Goal: Task Accomplishment & Management: Complete application form

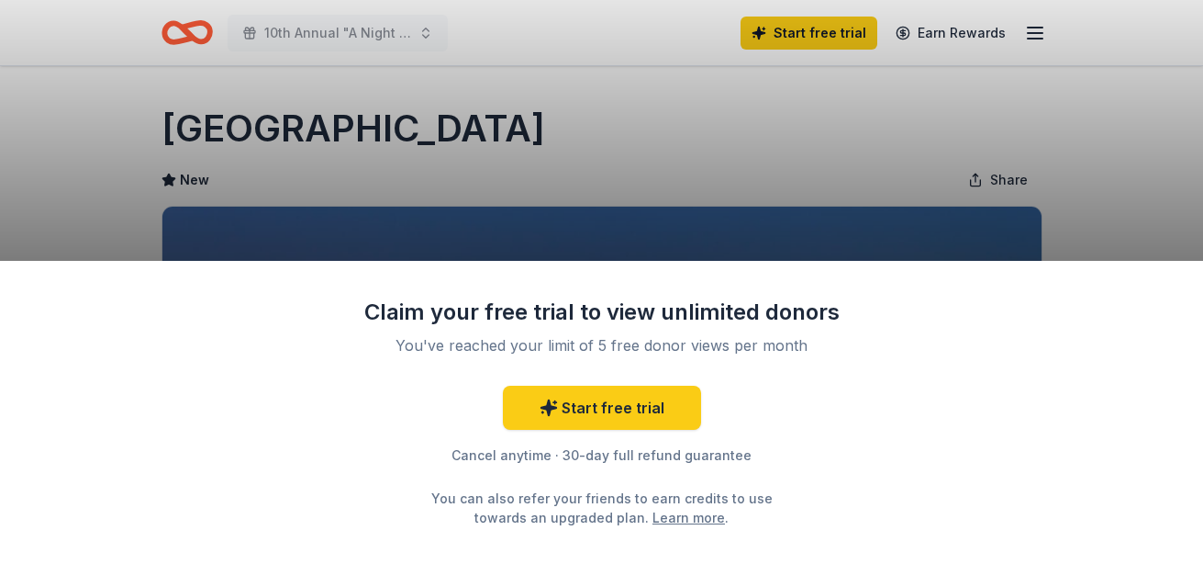
click at [1018, 333] on div "Claim your free trial to view unlimited donors You've reached your limit of 5 f…" at bounding box center [601, 412] width 1203 height 303
click at [1120, 150] on div "Claim your free trial to view unlimited donors You've reached your limit of 5 f…" at bounding box center [601, 282] width 1203 height 564
drag, startPoint x: 1118, startPoint y: 148, endPoint x: 685, endPoint y: 107, distance: 435.2
click at [1002, 117] on div "Claim your free trial to view unlimited donors You've reached your limit of 5 f…" at bounding box center [601, 282] width 1203 height 564
click at [1147, 146] on div "Claim your free trial to view unlimited donors You've reached your limit of 5 f…" at bounding box center [601, 282] width 1203 height 564
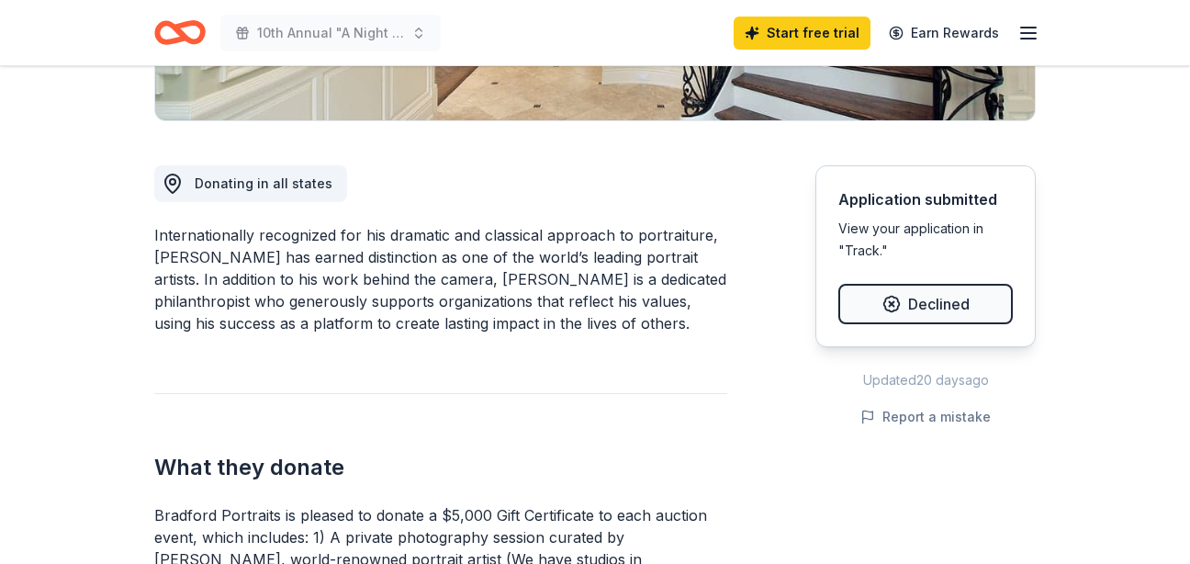
scroll to position [459, 0]
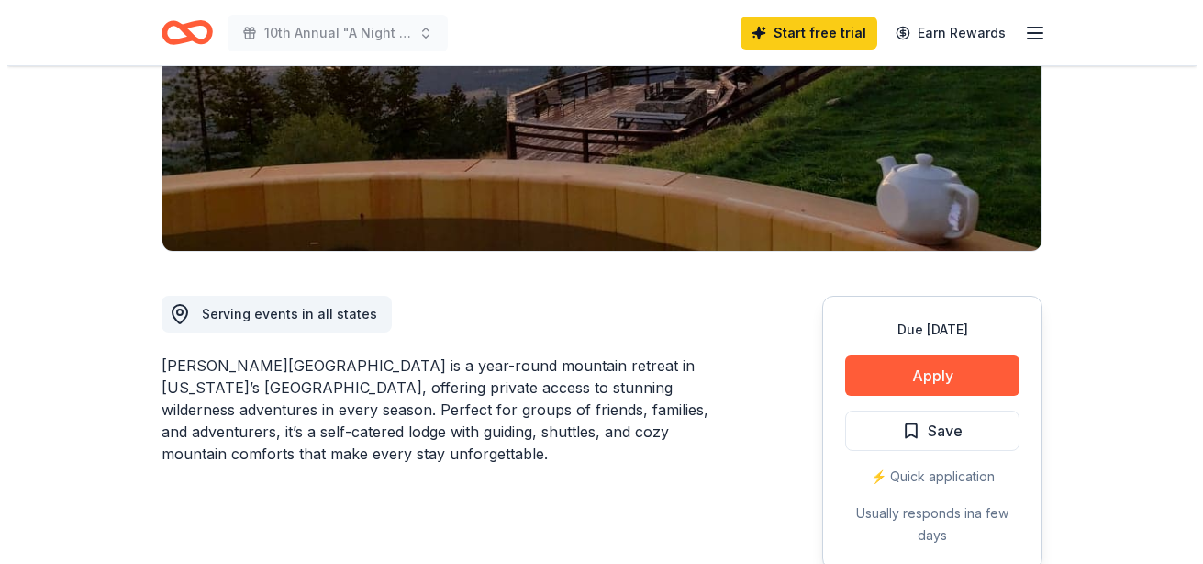
scroll to position [367, 0]
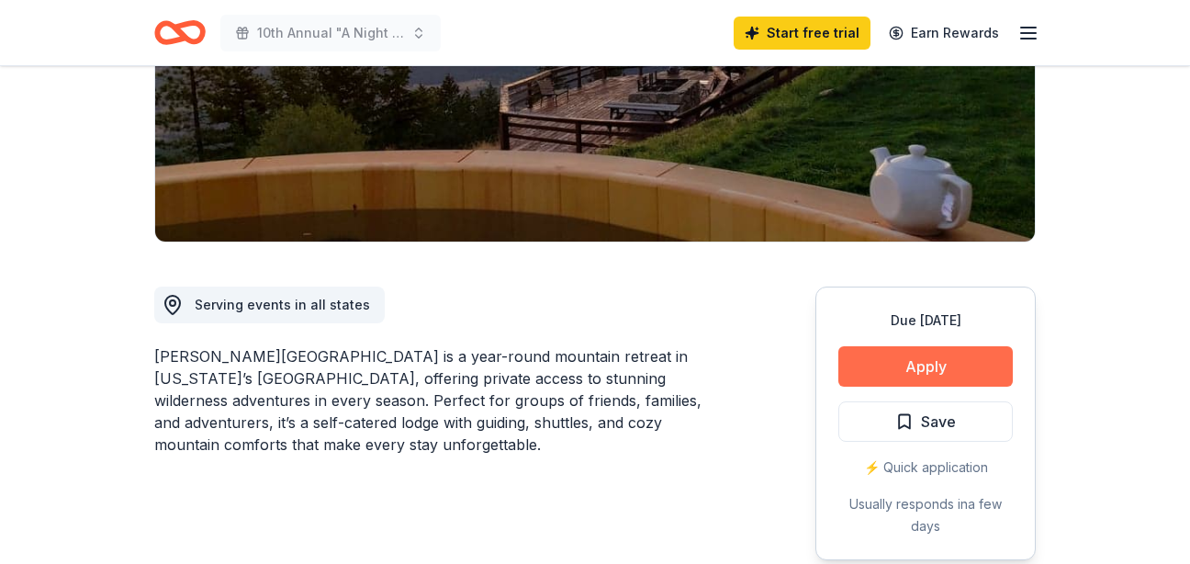
click at [886, 346] on button "Apply" at bounding box center [925, 366] width 174 height 40
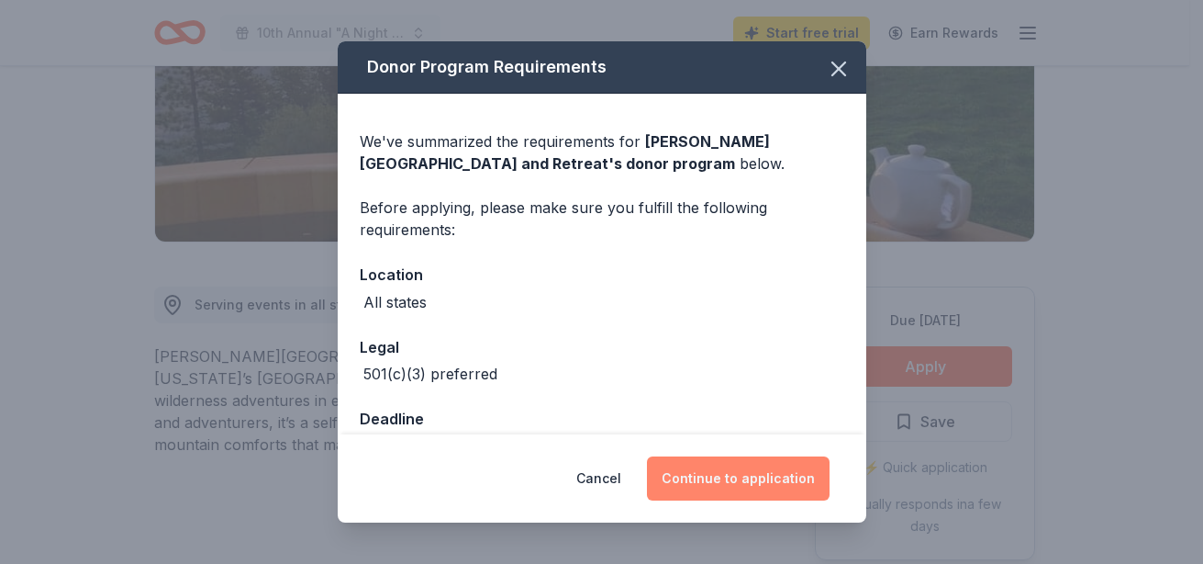
click at [779, 472] on button "Continue to application" at bounding box center [738, 478] width 183 height 44
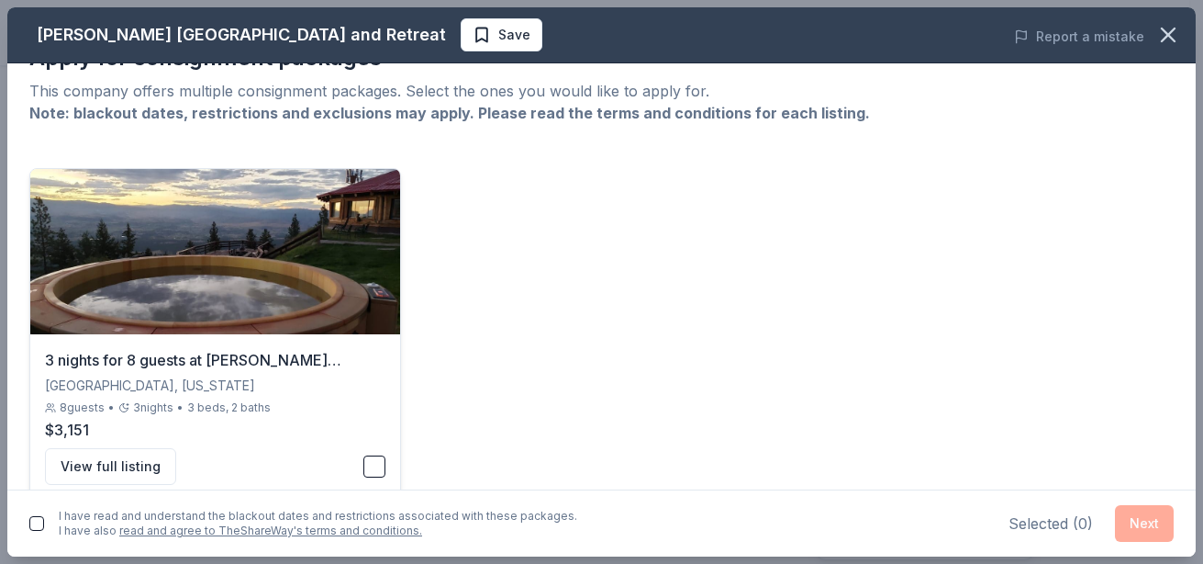
scroll to position [75, 0]
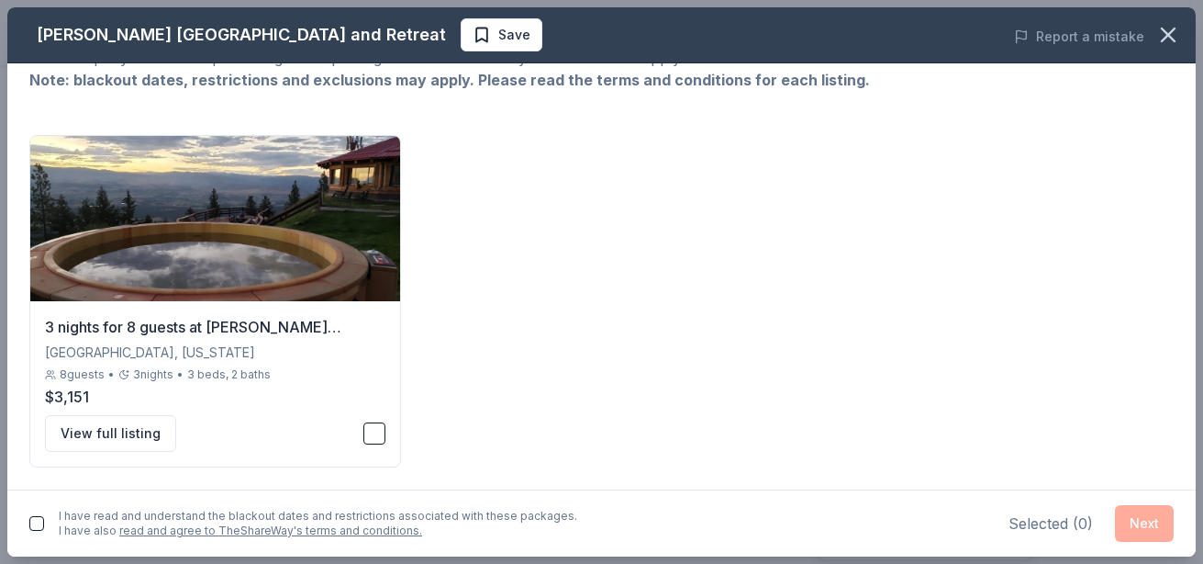
click at [28, 520] on div "I have read and understand the blackout dates and restrictions associated with …" at bounding box center [601, 522] width 1189 height 67
click at [35, 521] on button "button" at bounding box center [36, 523] width 15 height 15
click at [369, 433] on button "button" at bounding box center [375, 433] width 22 height 22
click at [1157, 518] on button "Next" at bounding box center [1144, 523] width 59 height 37
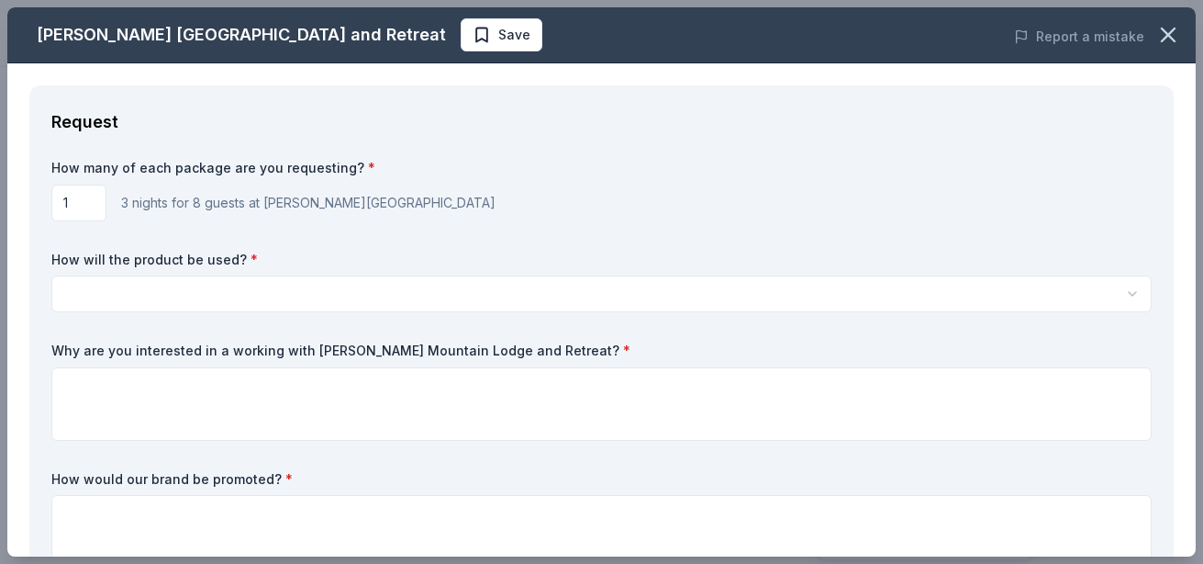
scroll to position [0, 0]
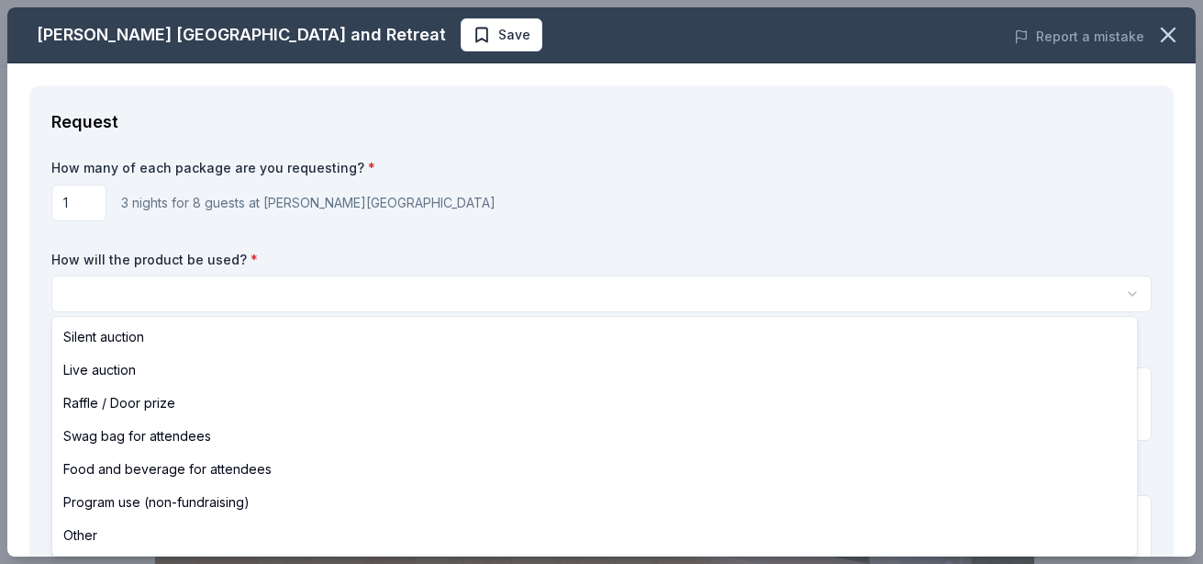
click at [630, 290] on html "10th Annual "A Night of Giving Back" Save Apply Due [DATE] Share [PERSON_NAME][…" at bounding box center [601, 282] width 1203 height 564
select select "raffleDoorPrize"
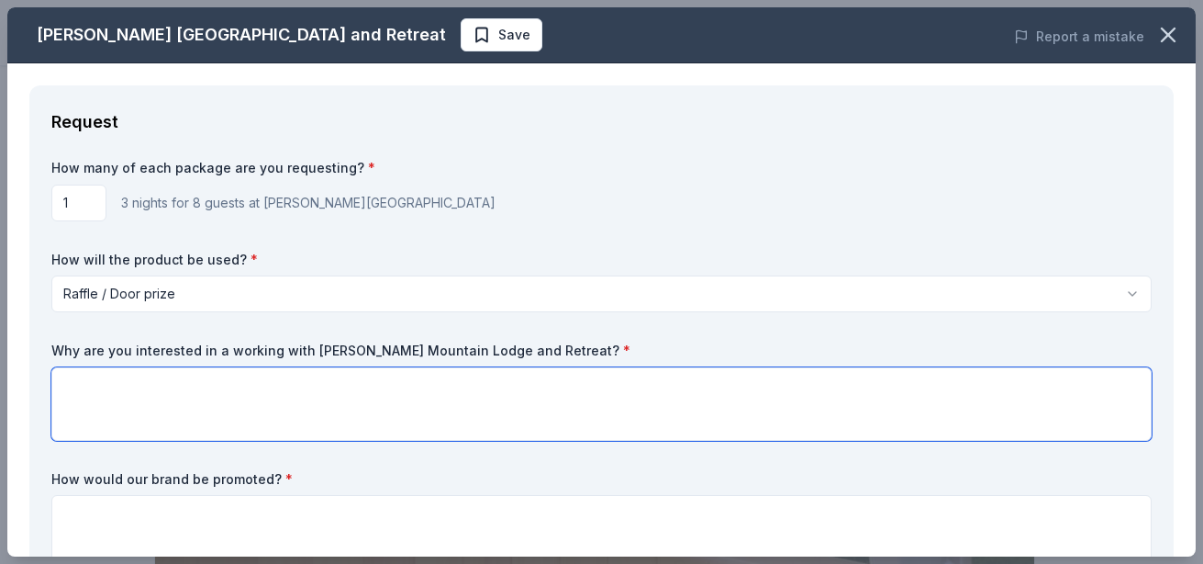
click at [364, 400] on textarea at bounding box center [601, 403] width 1101 height 73
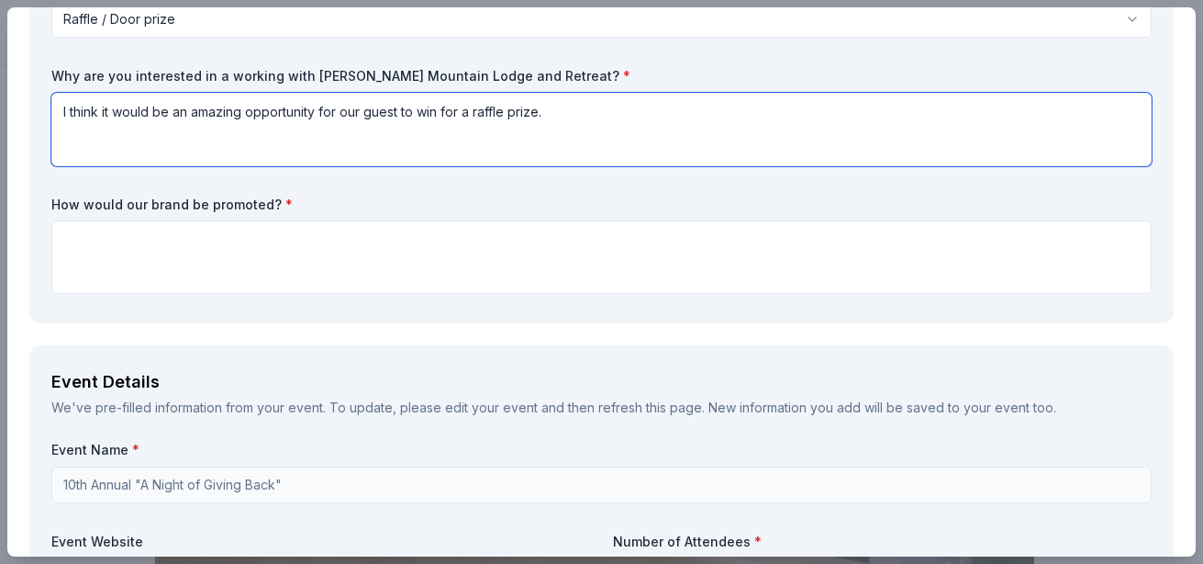
scroll to position [275, 0]
type textarea "I think it would be an amazing opportunity for our guest to win for a raffle pr…"
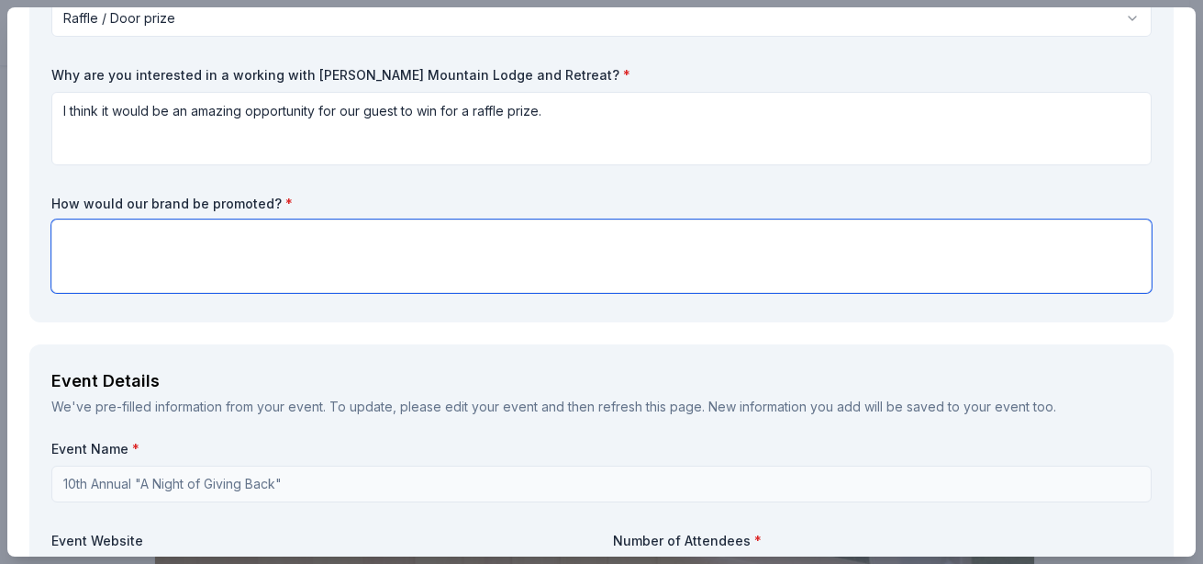
click at [545, 252] on textarea at bounding box center [601, 255] width 1101 height 73
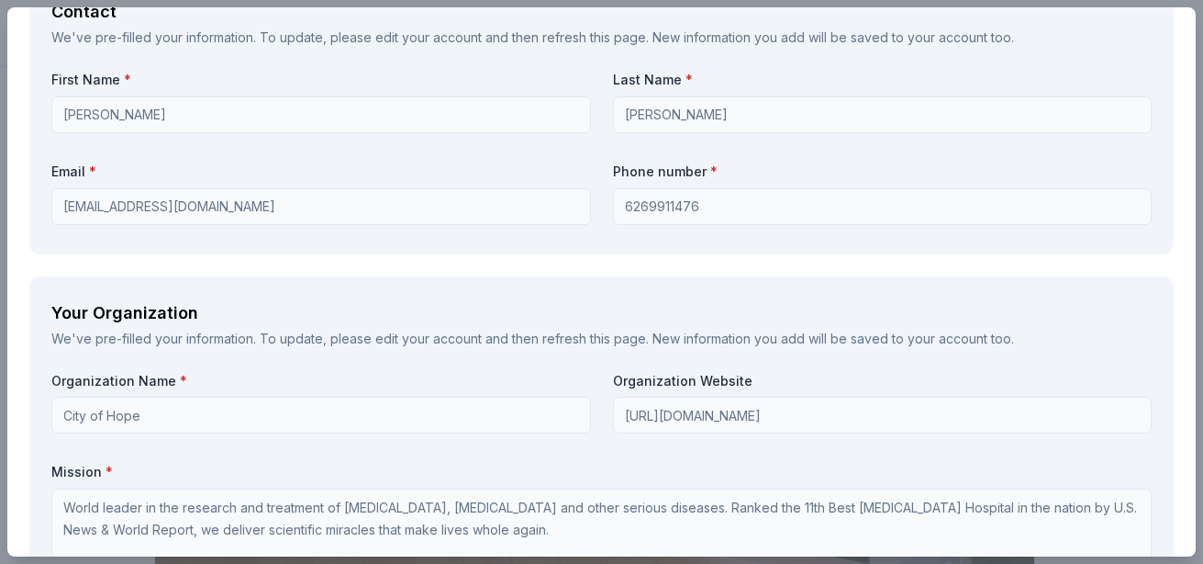
scroll to position [1469, 0]
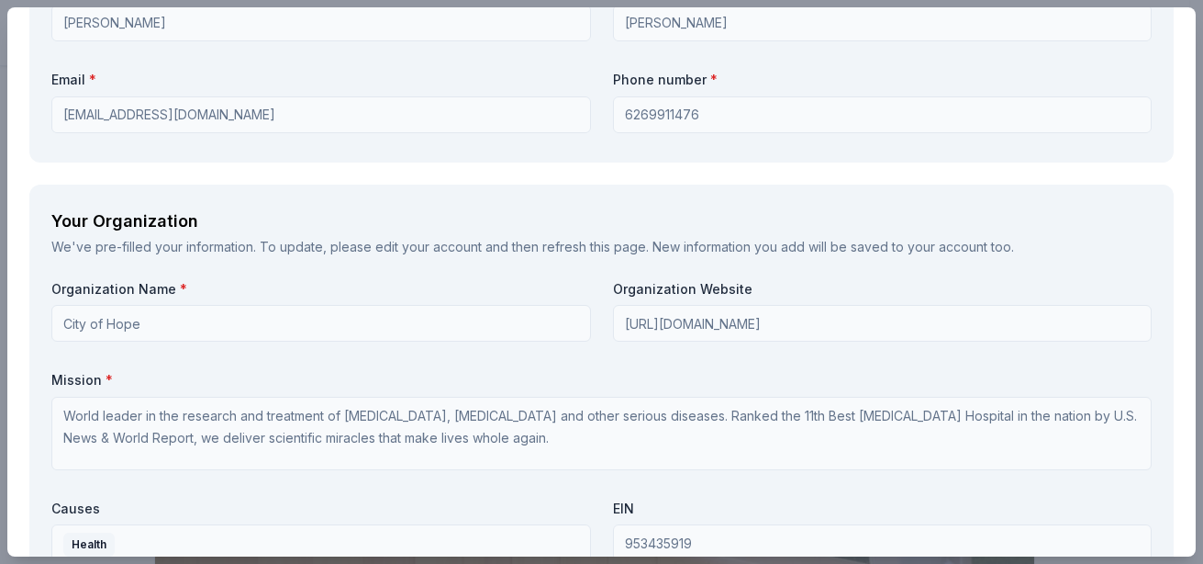
type textarea "Social media, our webpage and announcement at the event."
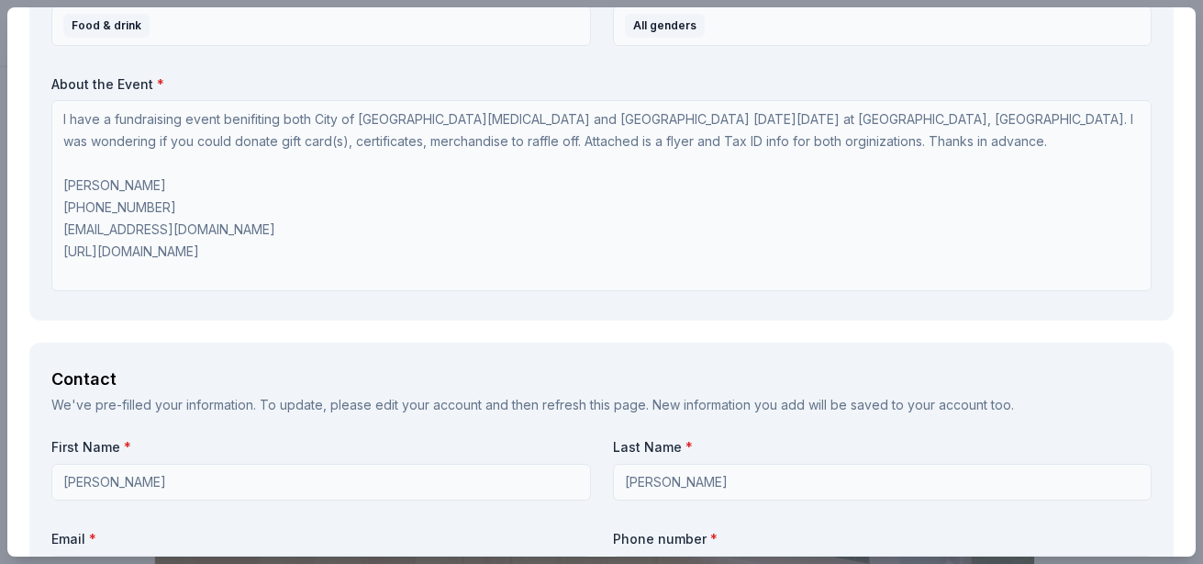
scroll to position [0, 0]
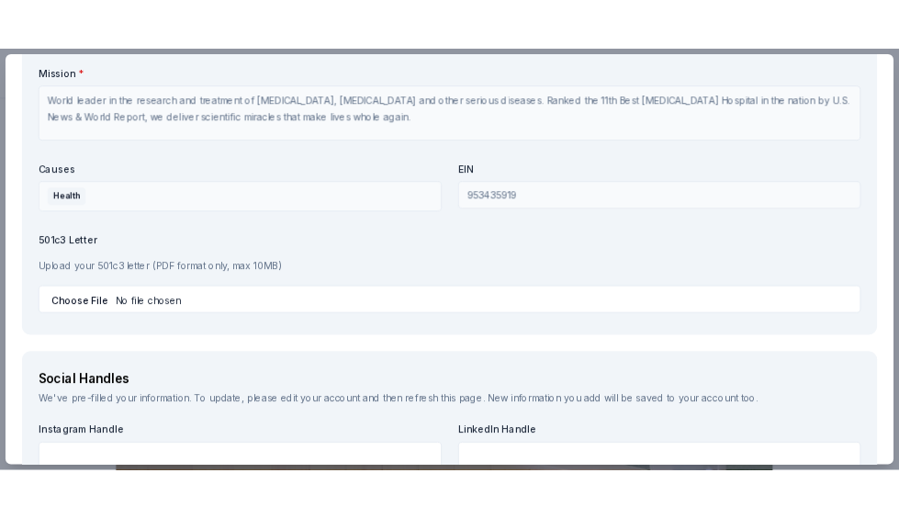
scroll to position [1875, 0]
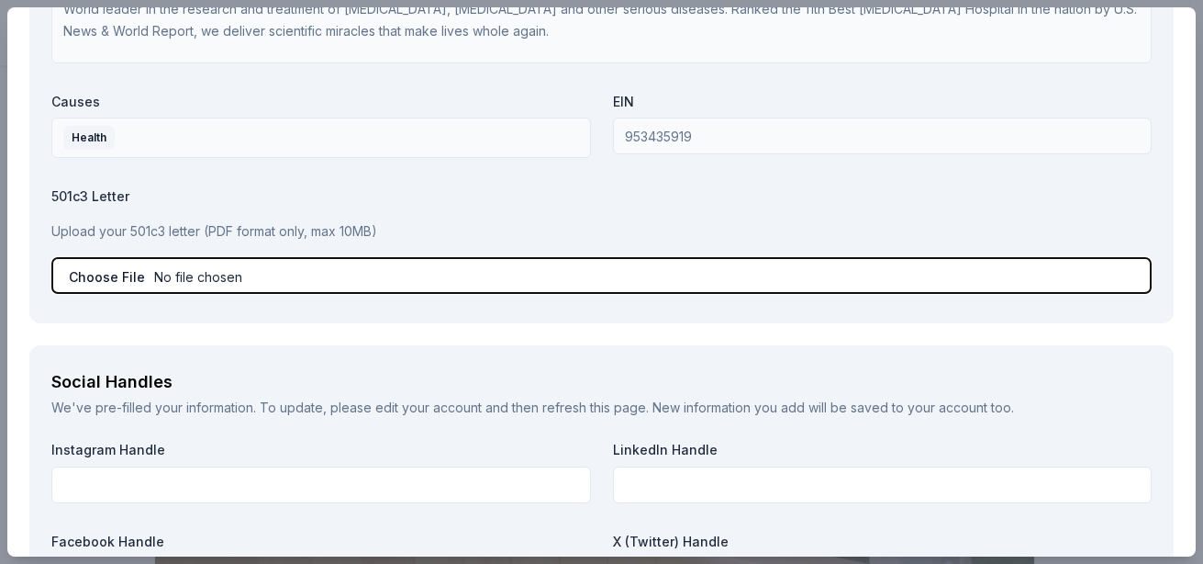
click at [263, 266] on input "file" at bounding box center [601, 275] width 1101 height 37
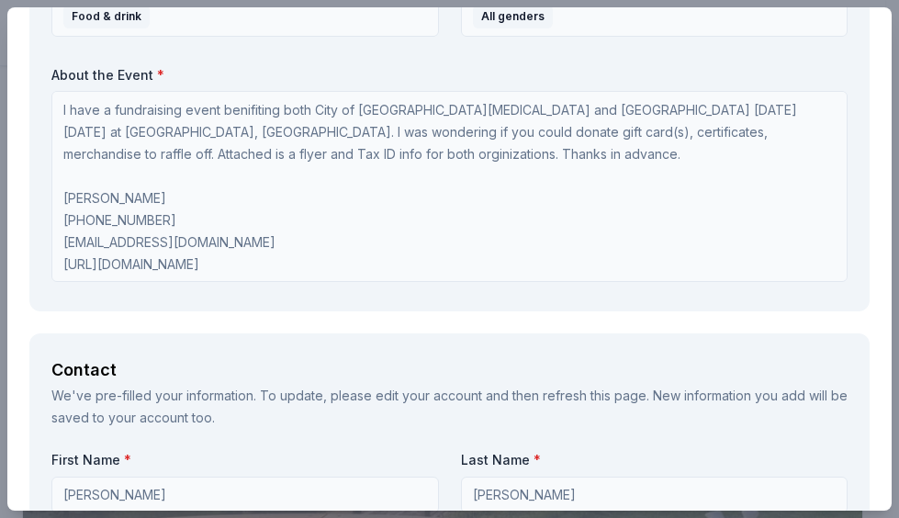
scroll to position [1049, 0]
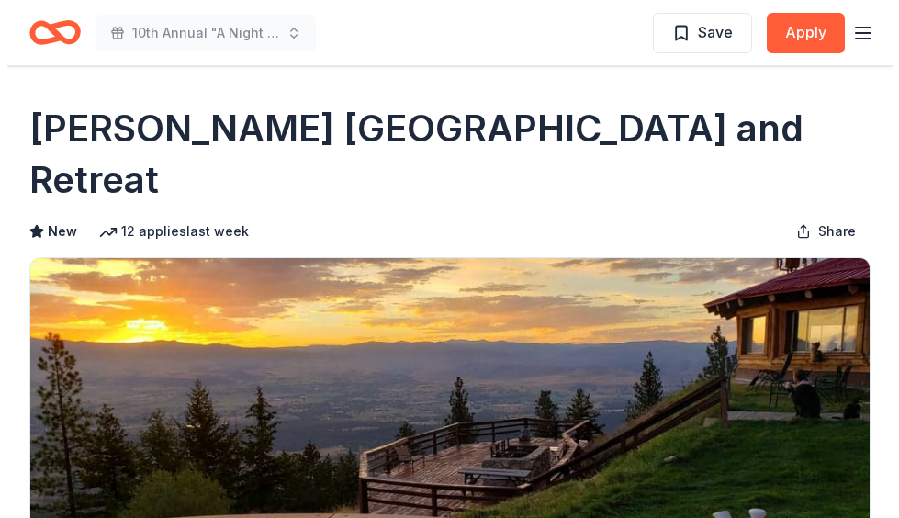
scroll to position [367, 0]
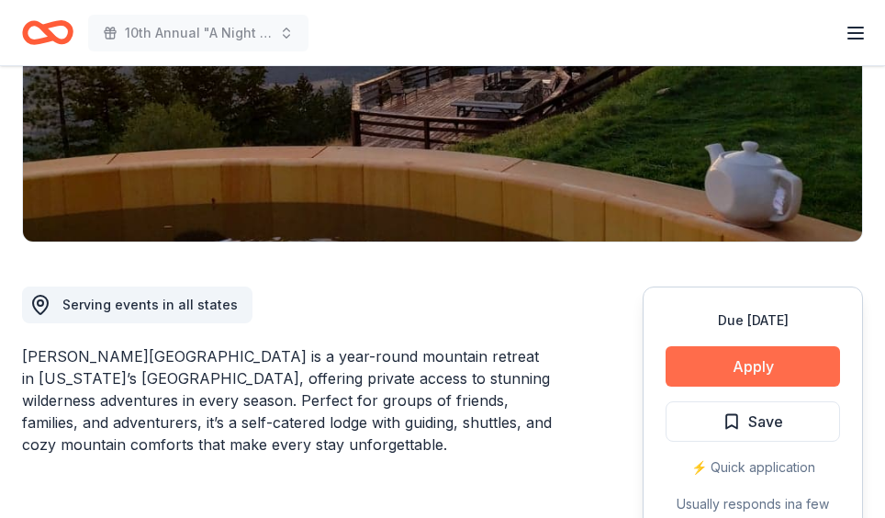
click at [756, 346] on button "Apply" at bounding box center [753, 366] width 174 height 40
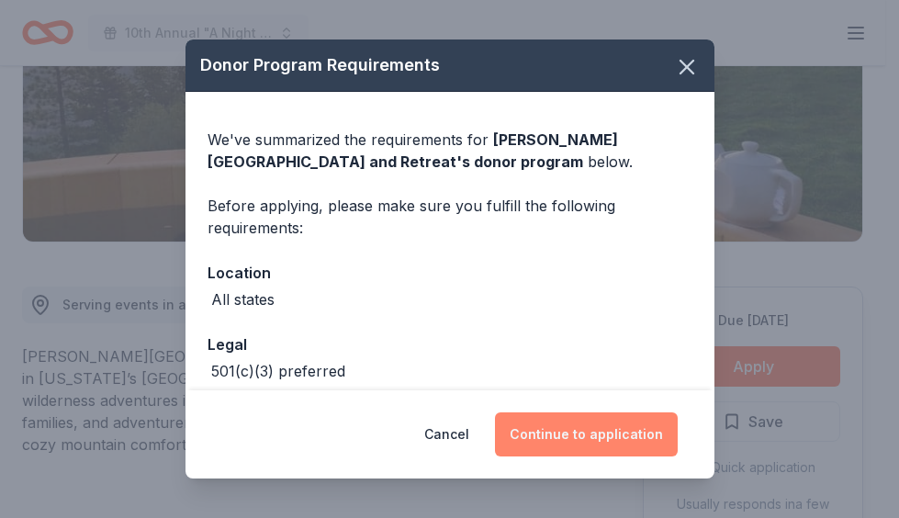
click at [582, 442] on button "Continue to application" at bounding box center [586, 434] width 183 height 44
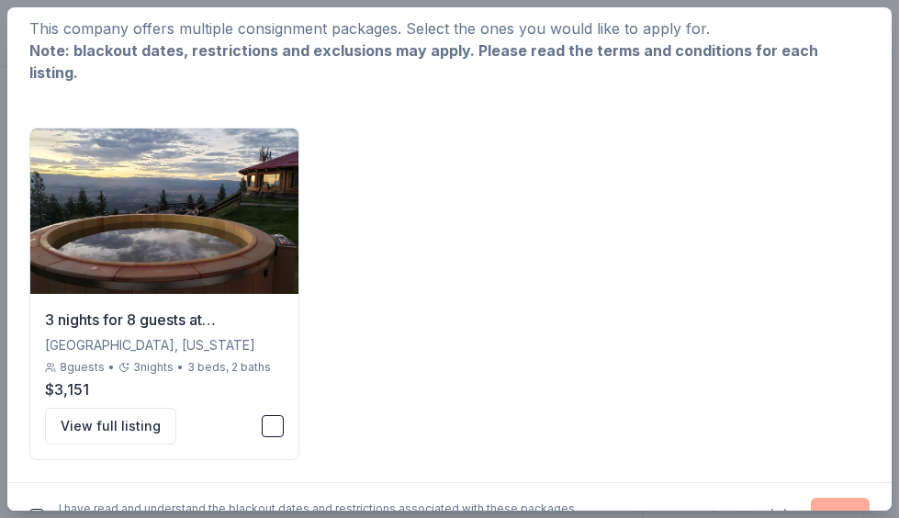
scroll to position [121, 0]
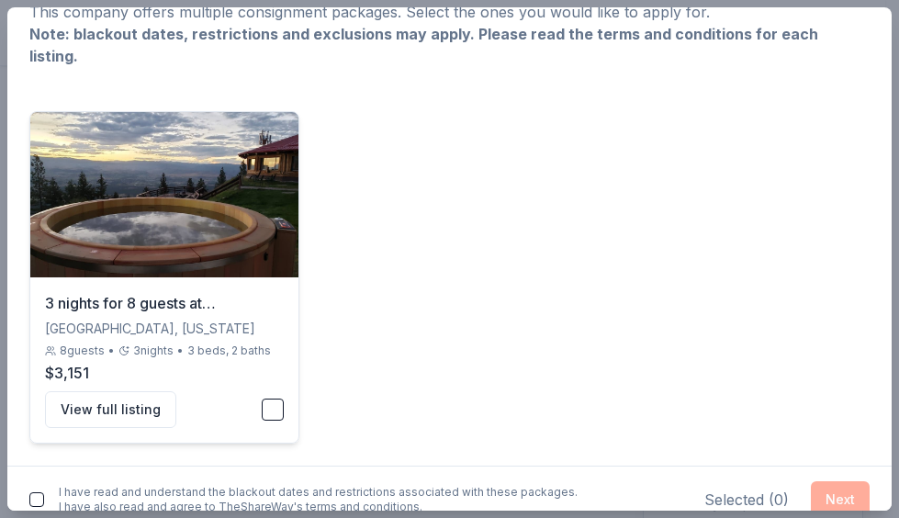
click at [271, 398] on button "button" at bounding box center [273, 409] width 22 height 22
click at [30, 492] on button "button" at bounding box center [36, 499] width 15 height 15
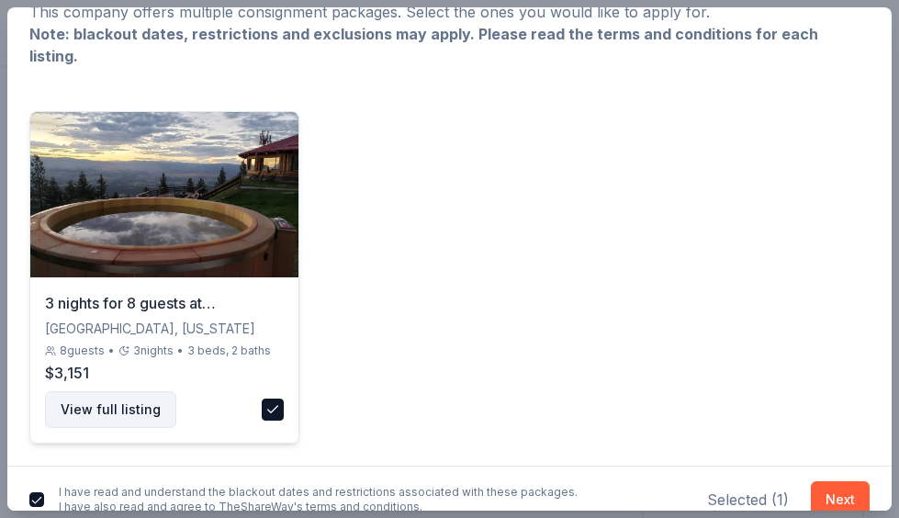
click at [121, 401] on button "View full listing" at bounding box center [110, 409] width 131 height 37
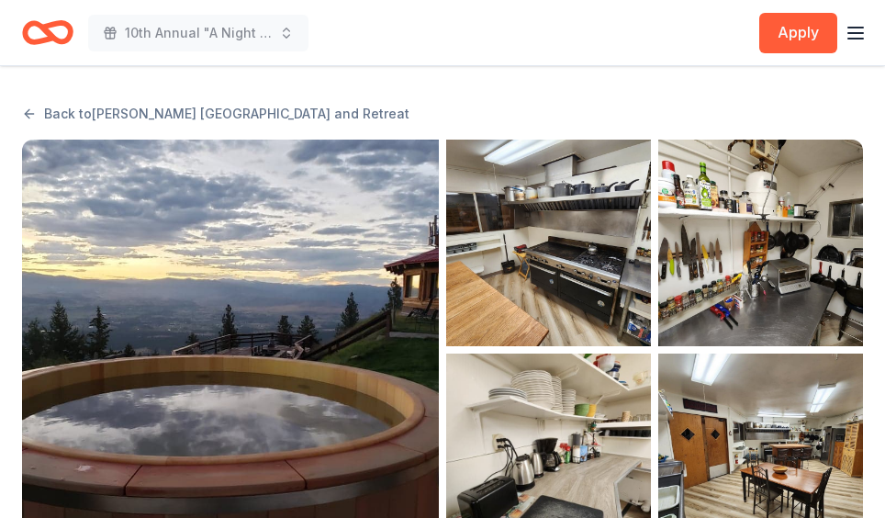
click at [856, 39] on icon "button" at bounding box center [856, 33] width 22 height 22
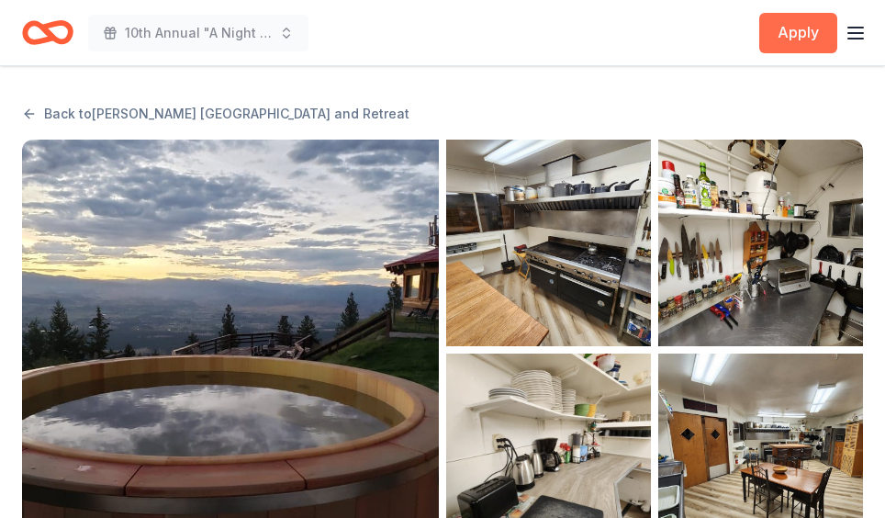
click at [792, 28] on button "Apply" at bounding box center [798, 33] width 78 height 40
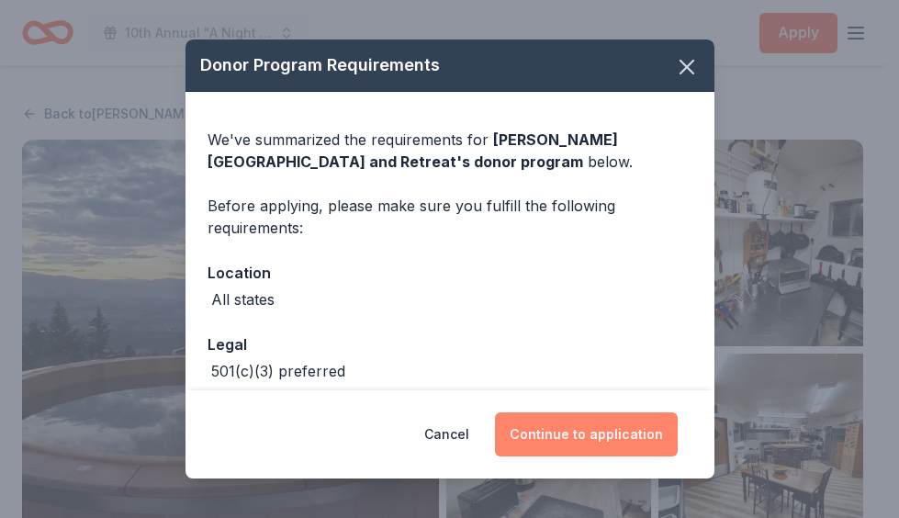
click at [613, 428] on button "Continue to application" at bounding box center [586, 434] width 183 height 44
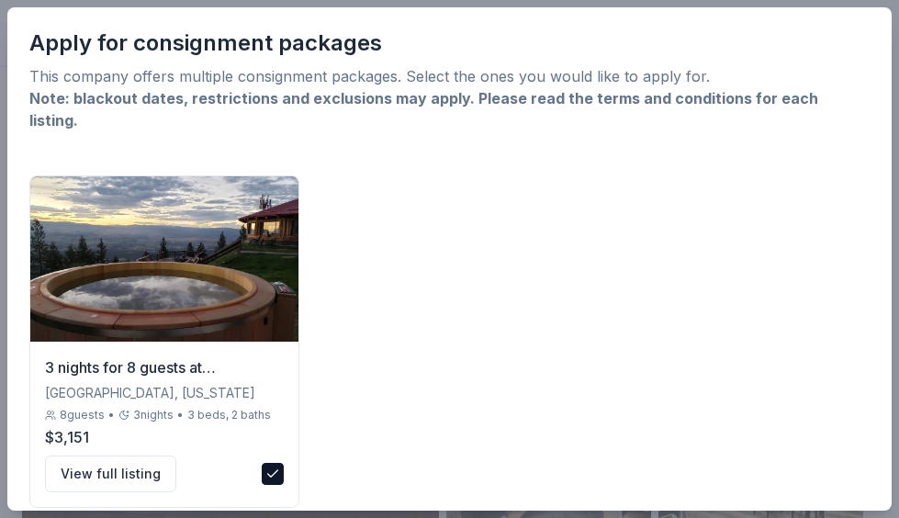
scroll to position [121, 0]
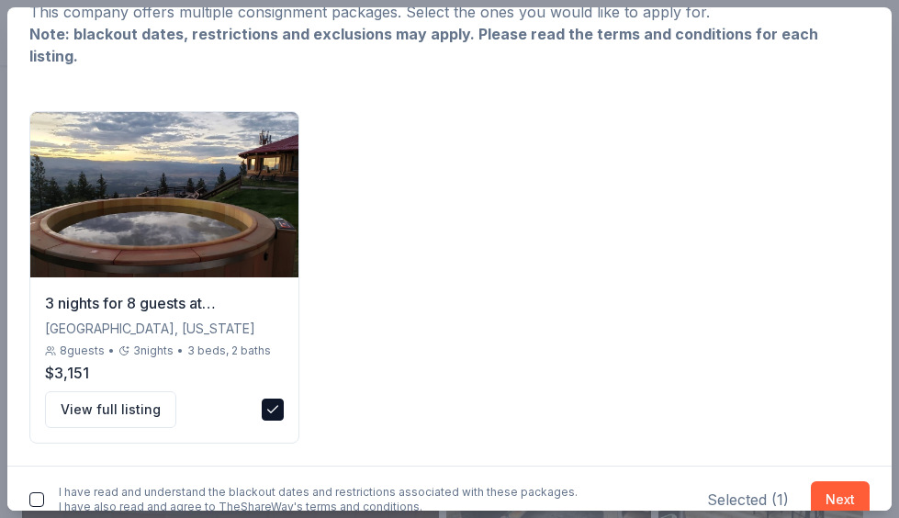
click at [33, 492] on button "button" at bounding box center [36, 499] width 15 height 15
click at [820, 481] on button "Next" at bounding box center [840, 499] width 59 height 37
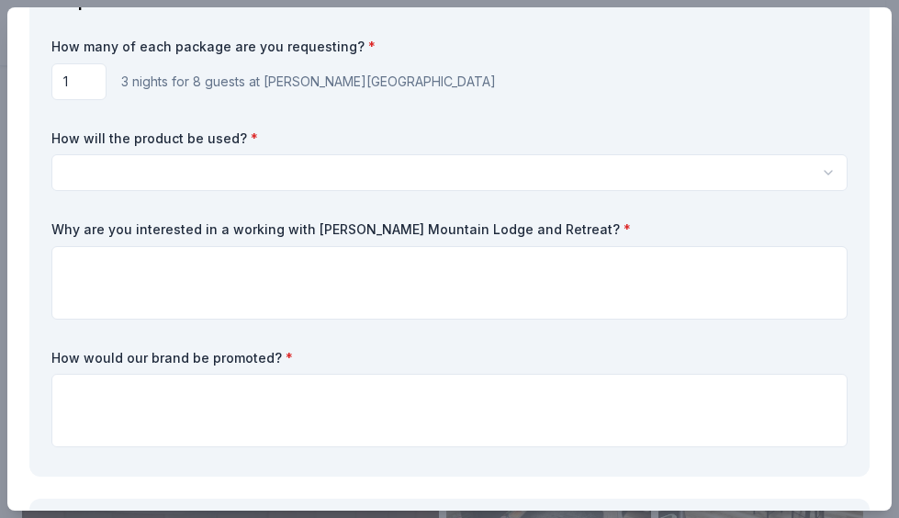
click at [301, 160] on html "10th Annual "A Night of Giving Back" Apply Back to Downing Mountain Lodge and R…" at bounding box center [449, 259] width 899 height 518
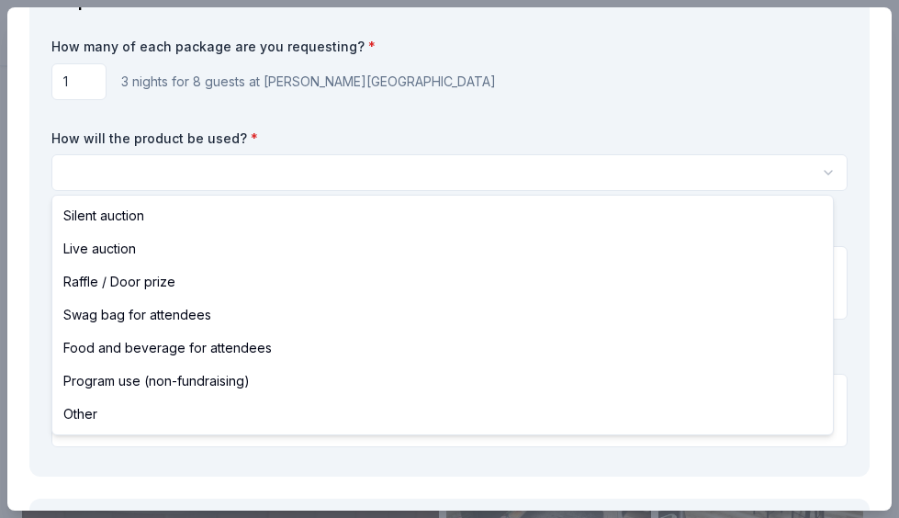
select select "raffleDoorPrize"
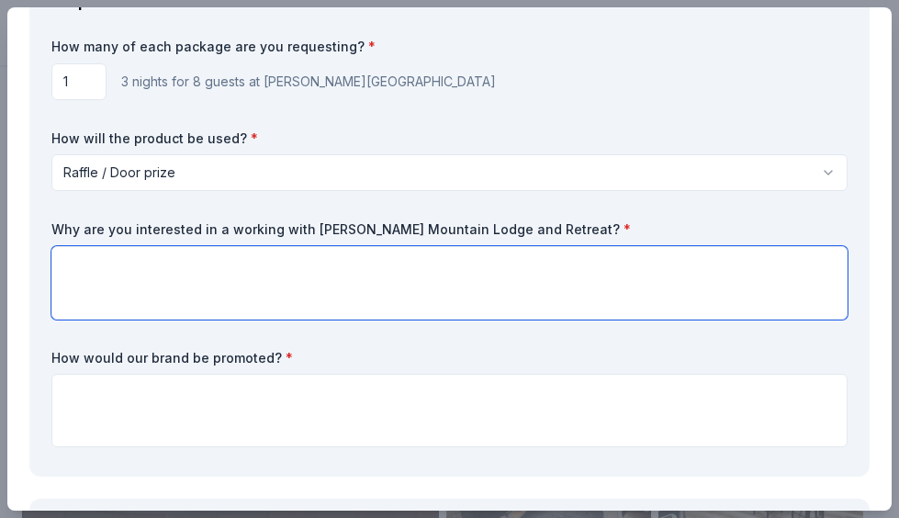
click at [176, 263] on textarea at bounding box center [449, 282] width 796 height 73
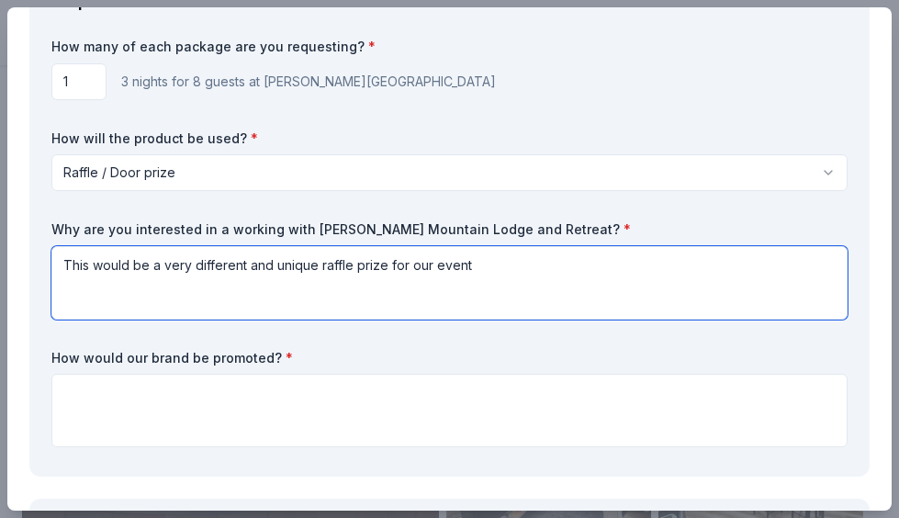
click at [497, 268] on textarea "This would be a very different and unique raffle prize for our event" at bounding box center [449, 282] width 796 height 73
type textarea "This would be a very different and unique raffle prize for our event. We have m…"
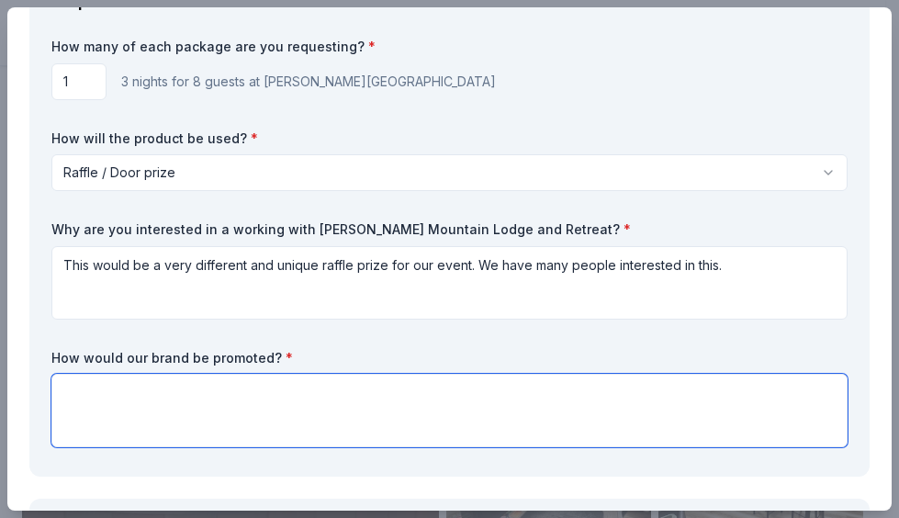
click at [337, 375] on textarea at bounding box center [449, 410] width 796 height 73
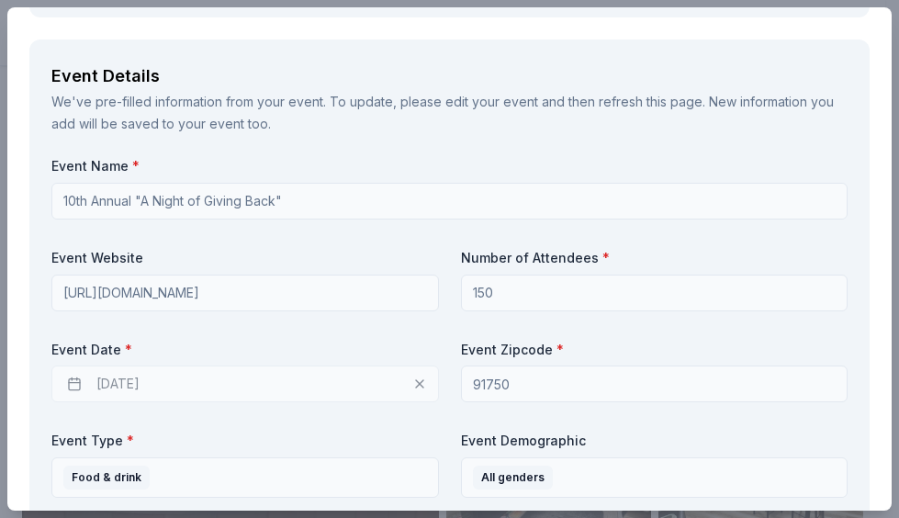
scroll to position [672, 0]
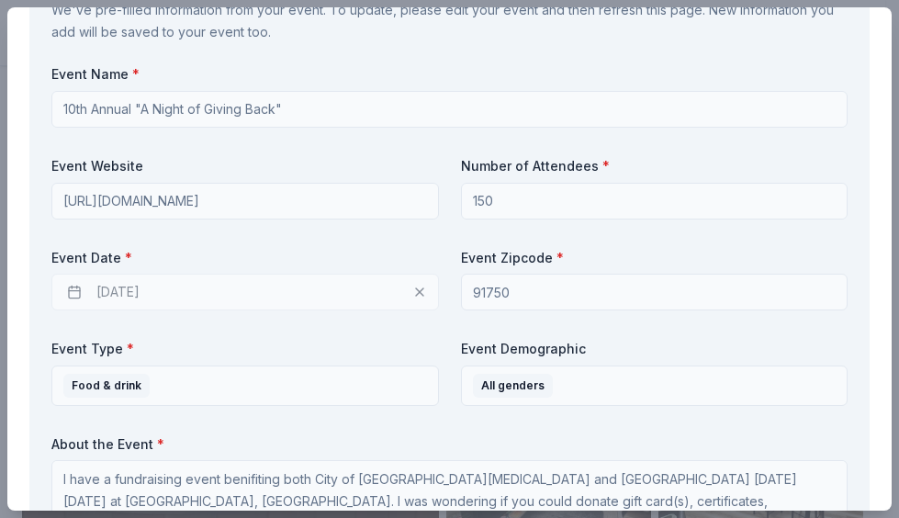
type textarea "Social media, event page, website and announcement at the event."
click at [139, 296] on div "[DATE]" at bounding box center [244, 292] width 387 height 37
click at [411, 290] on div "[DATE]" at bounding box center [244, 292] width 387 height 37
click at [412, 287] on div "[DATE]" at bounding box center [244, 292] width 387 height 37
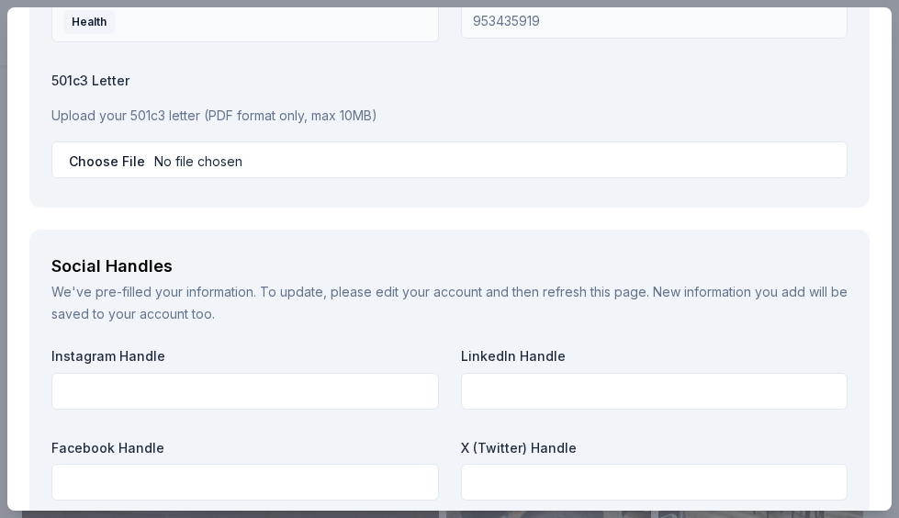
scroll to position [2049, 0]
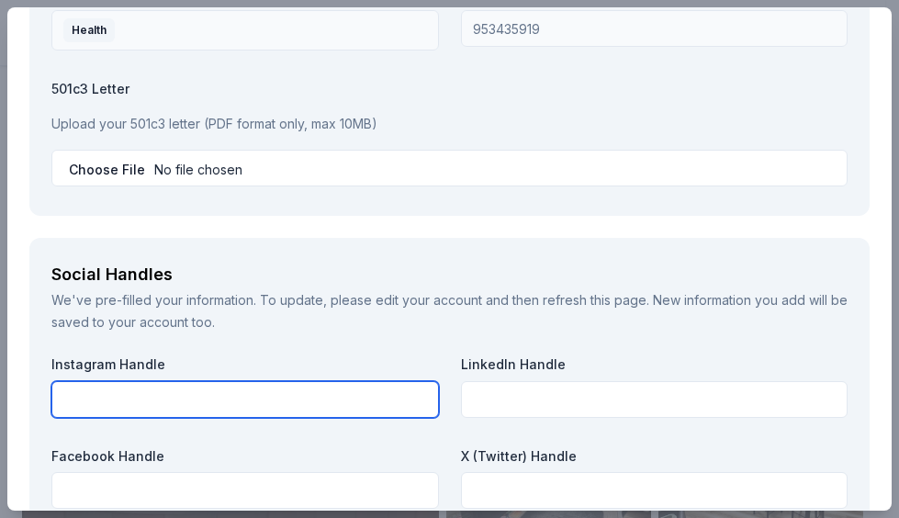
click at [230, 397] on input "text" at bounding box center [244, 399] width 387 height 37
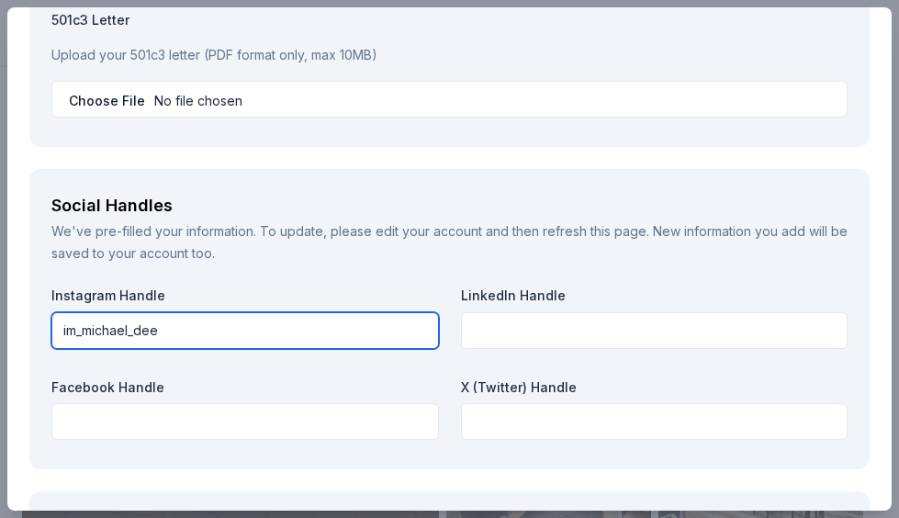
scroll to position [2232, 0]
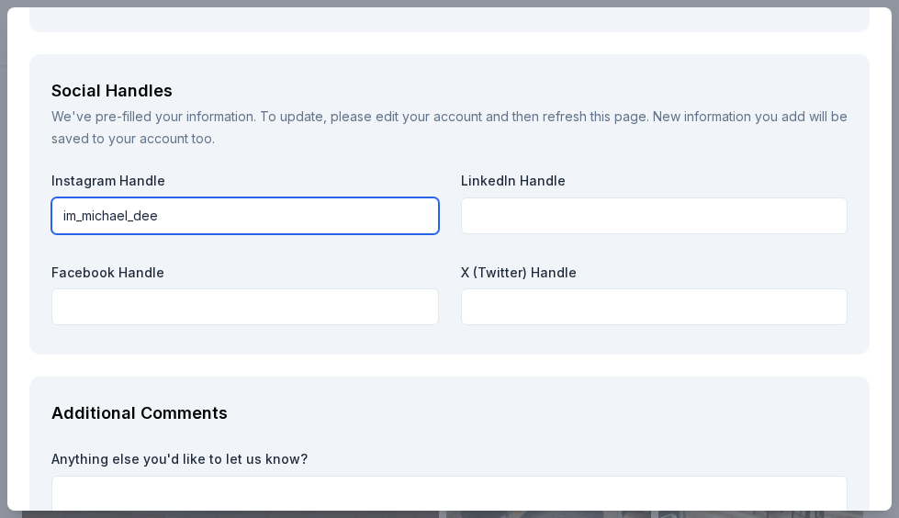
type input "im_michael_dee"
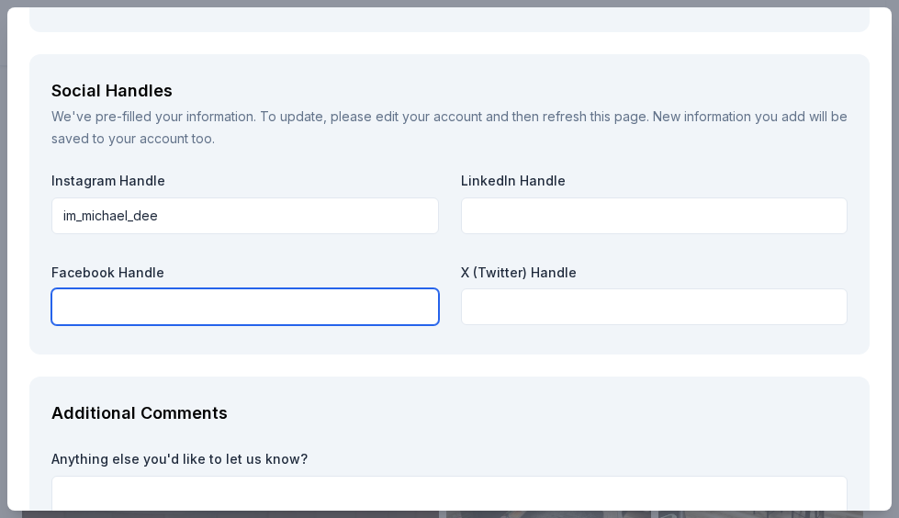
click at [274, 307] on input "text" at bounding box center [244, 306] width 387 height 37
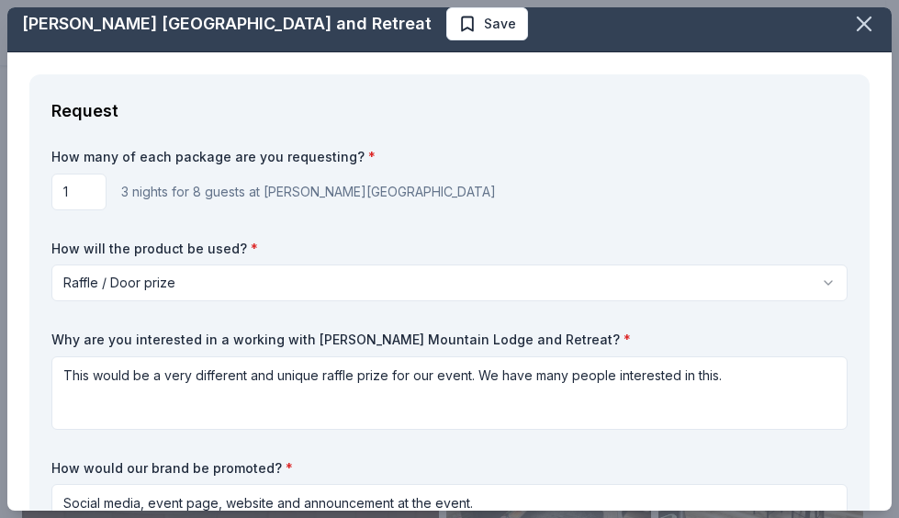
scroll to position [0, 0]
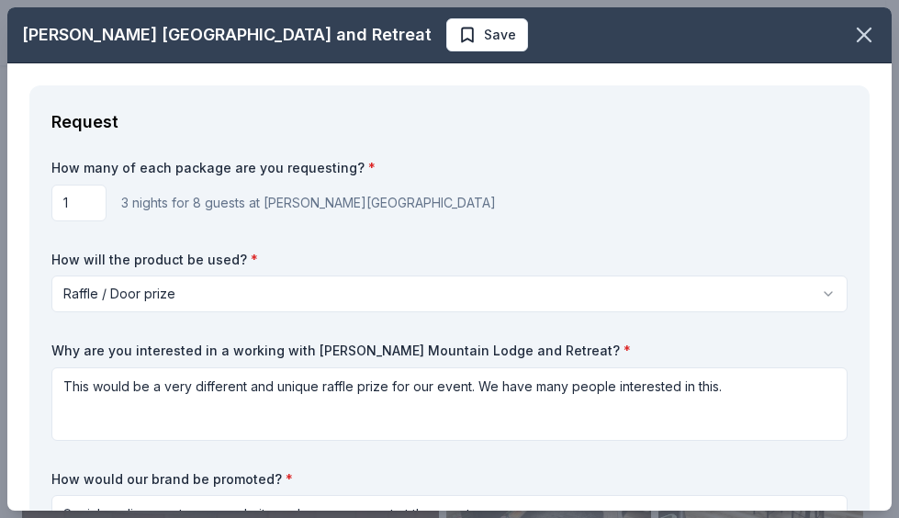
type input "Michael Dee"
drag, startPoint x: 79, startPoint y: 197, endPoint x: 17, endPoint y: 220, distance: 66.5
click at [650, 141] on div "Request How many of each package are you requesting? * 1 3 nights for 8 guests …" at bounding box center [449, 341] width 840 height 512
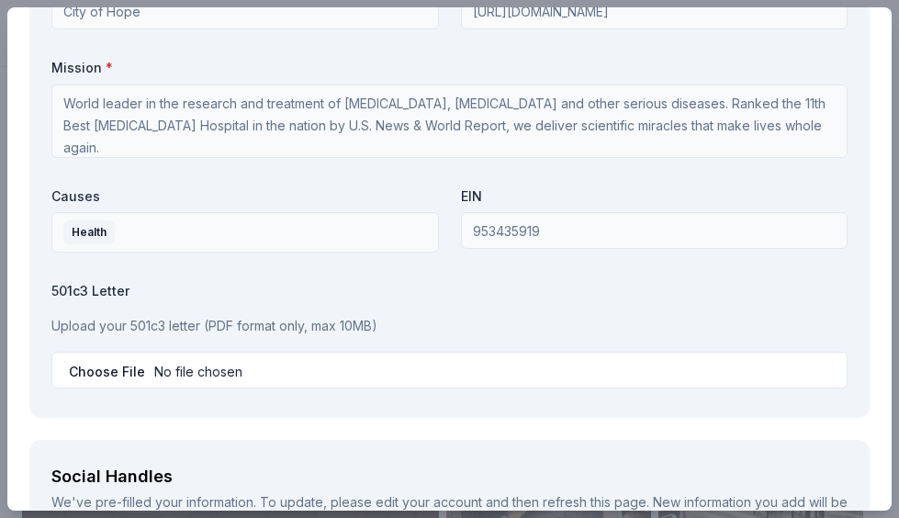
scroll to position [2020, 0]
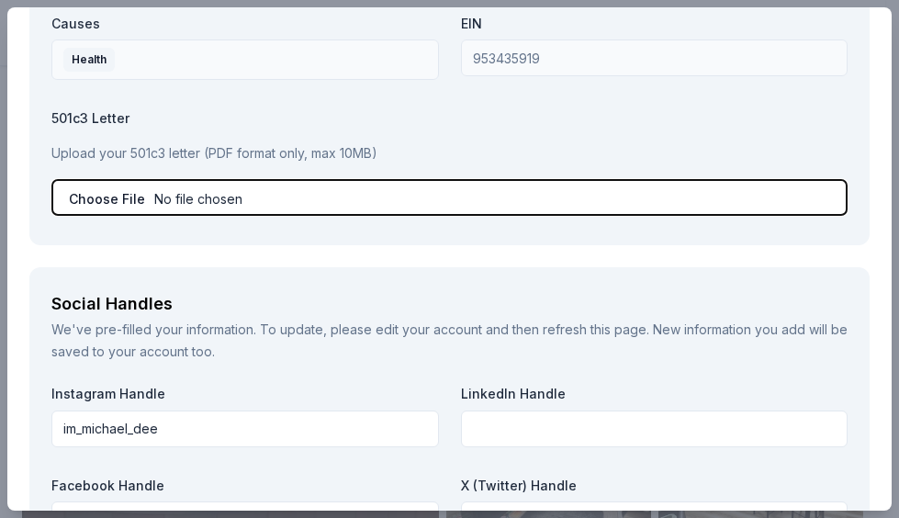
click at [214, 180] on input "file" at bounding box center [449, 197] width 796 height 37
type input "C:\fakepath\cityofhoperequestletter (1).jpeg"
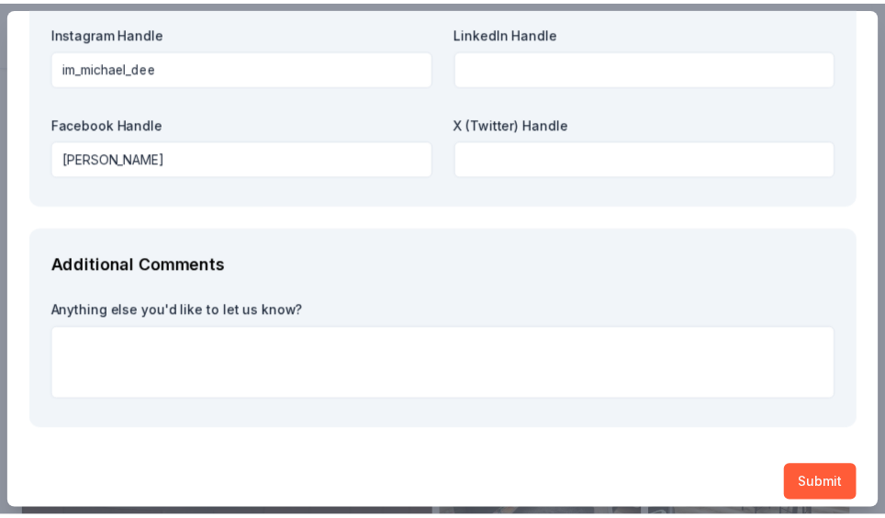
scroll to position [2396, 0]
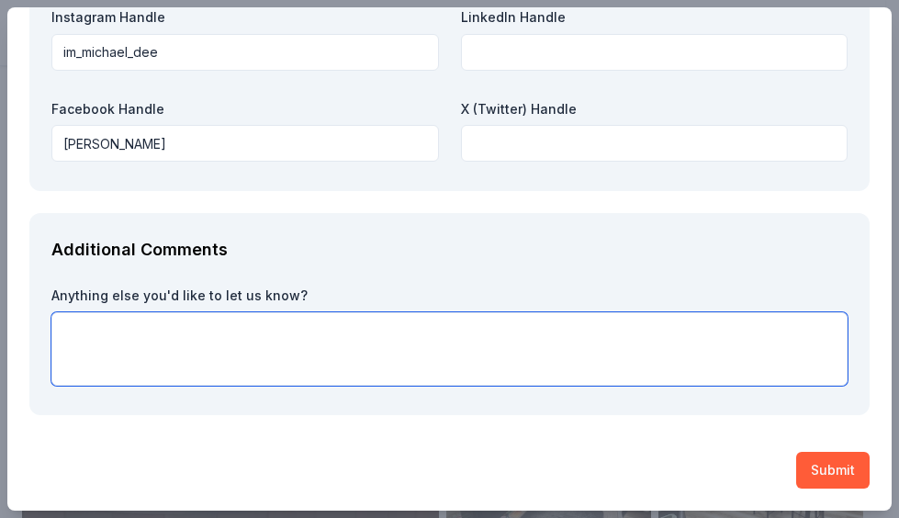
click at [386, 341] on textarea at bounding box center [449, 348] width 796 height 73
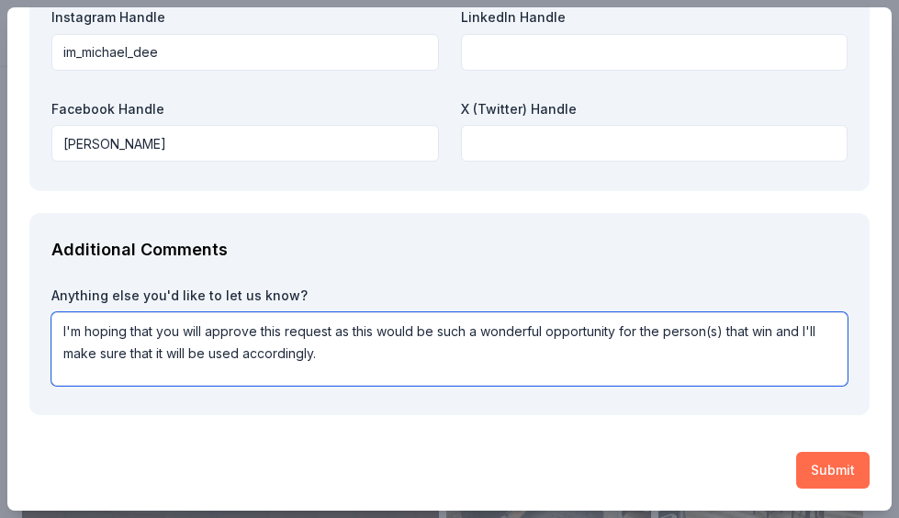
type textarea "I'm hoping that you will approve this request as this would be such a wonderful…"
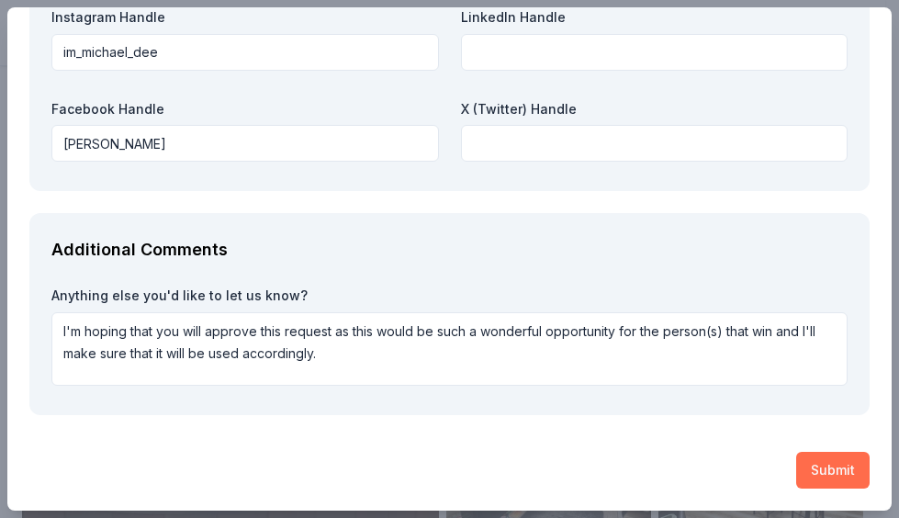
click at [841, 470] on button "Submit" at bounding box center [832, 470] width 73 height 37
